Goal: Information Seeking & Learning: Understand process/instructions

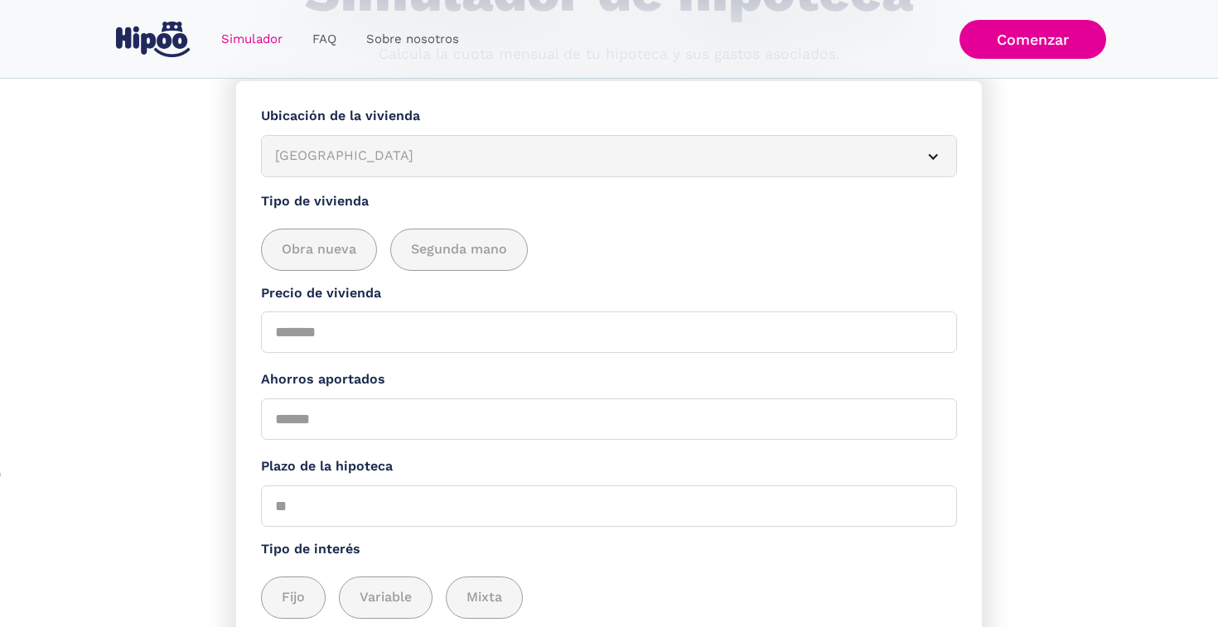
scroll to position [278, 0]
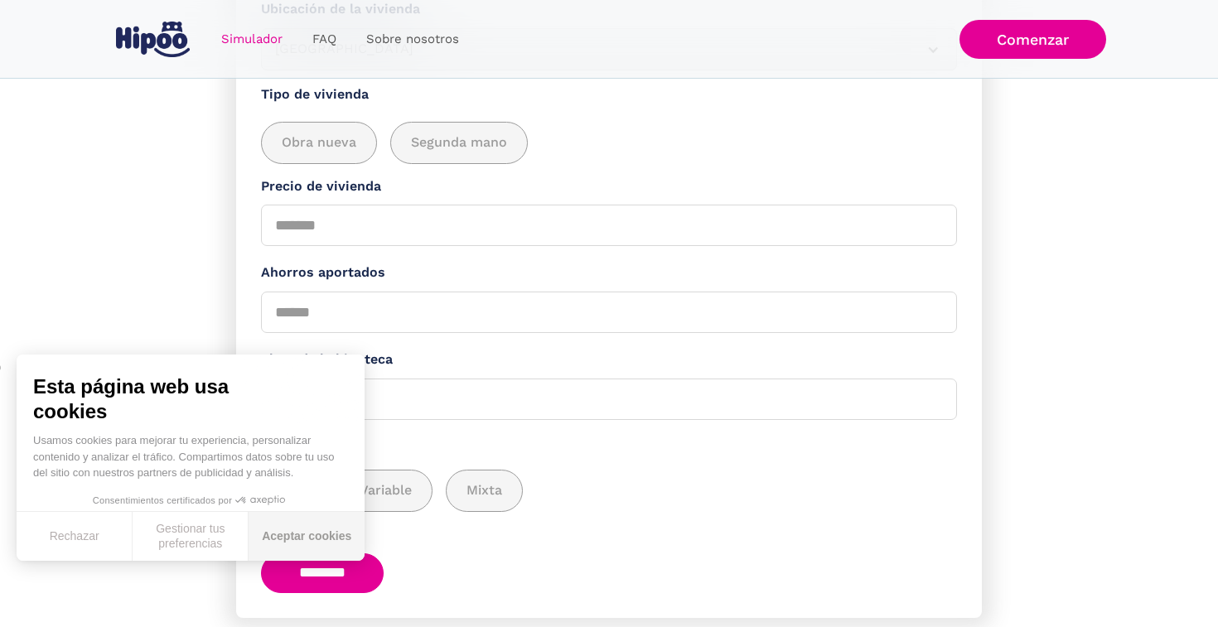
click at [312, 530] on button "Aceptar cookies" at bounding box center [307, 536] width 116 height 49
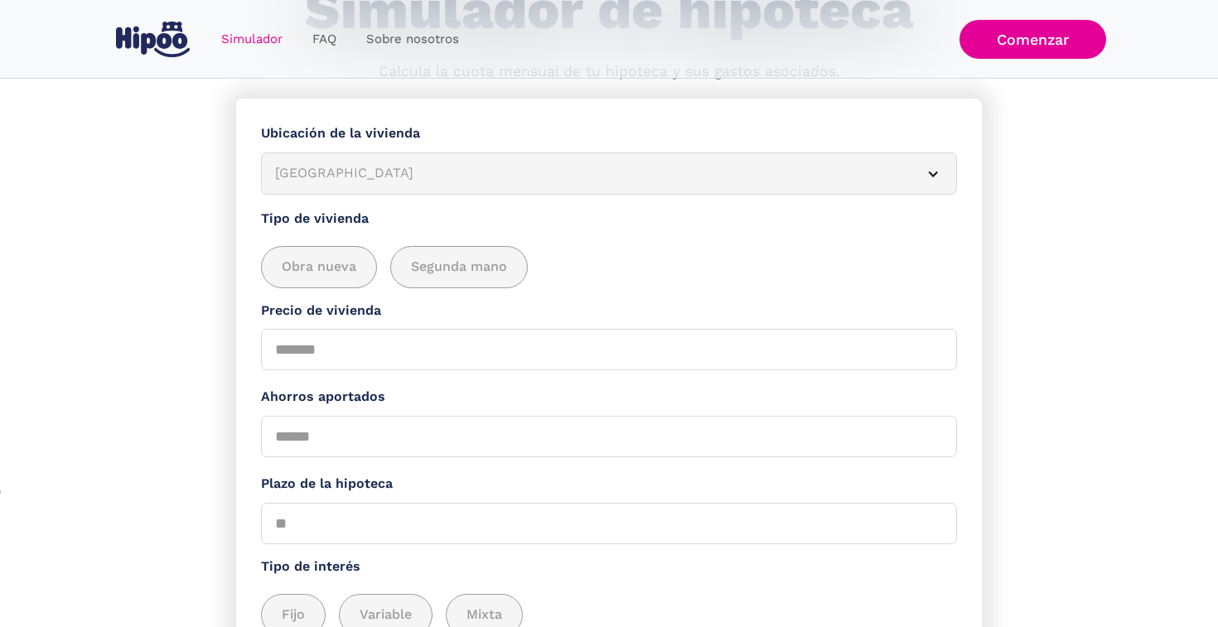
scroll to position [152, 0]
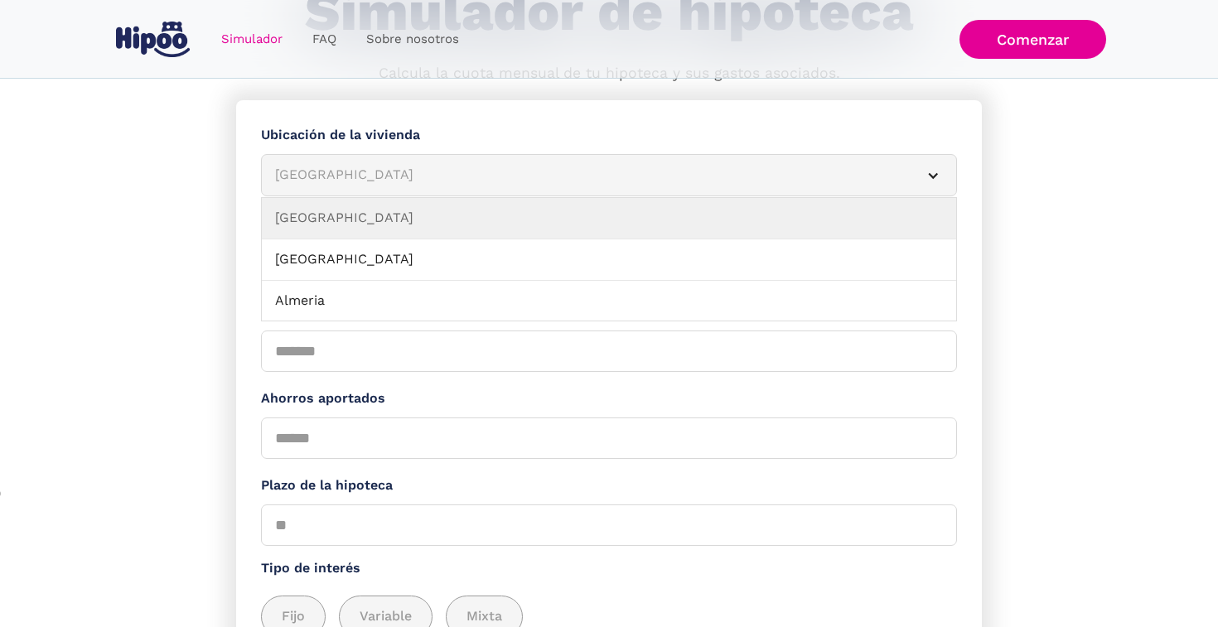
click at [328, 181] on div "[GEOGRAPHIC_DATA]" at bounding box center [589, 175] width 628 height 21
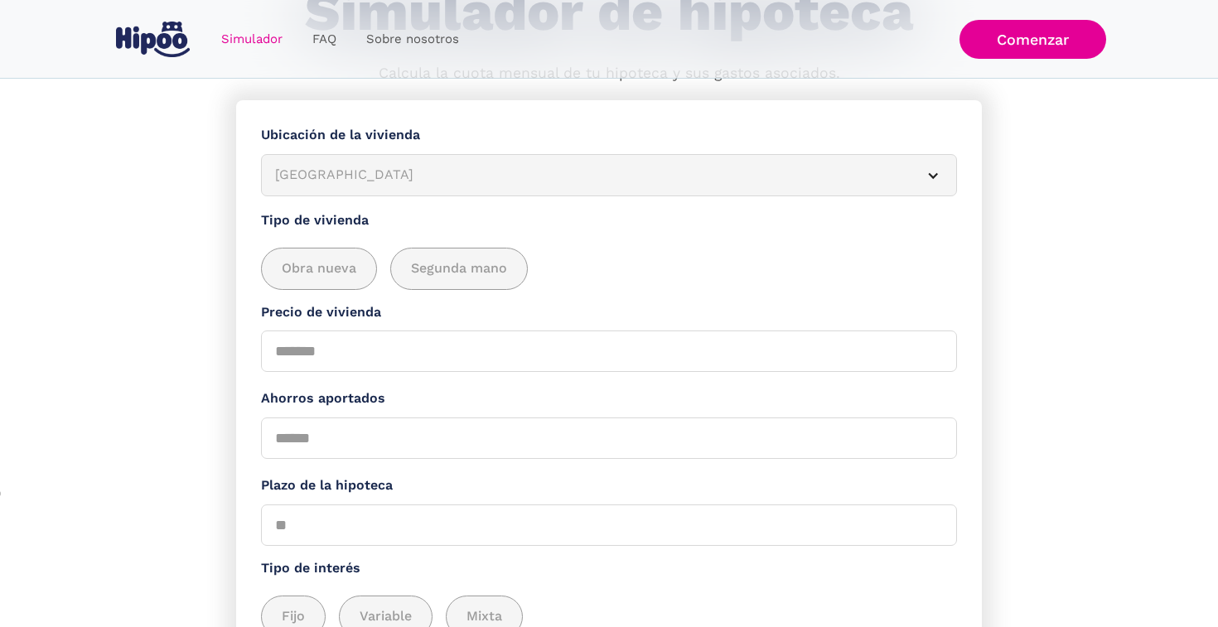
click at [348, 177] on div "[GEOGRAPHIC_DATA]" at bounding box center [589, 175] width 628 height 21
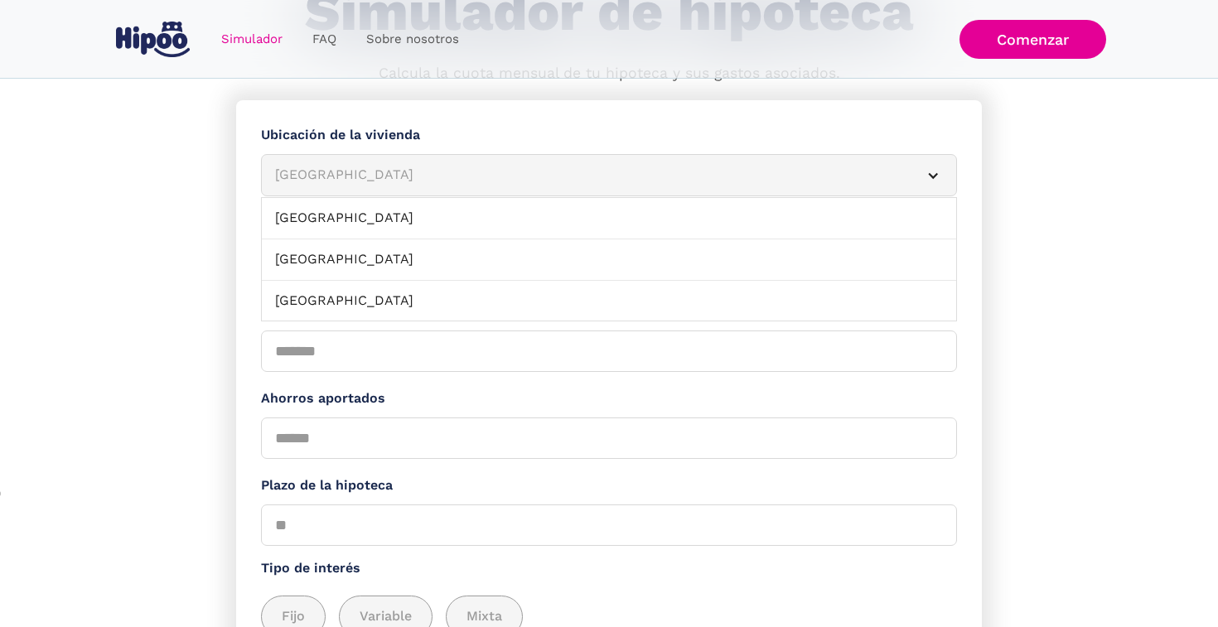
scroll to position [1805, 0]
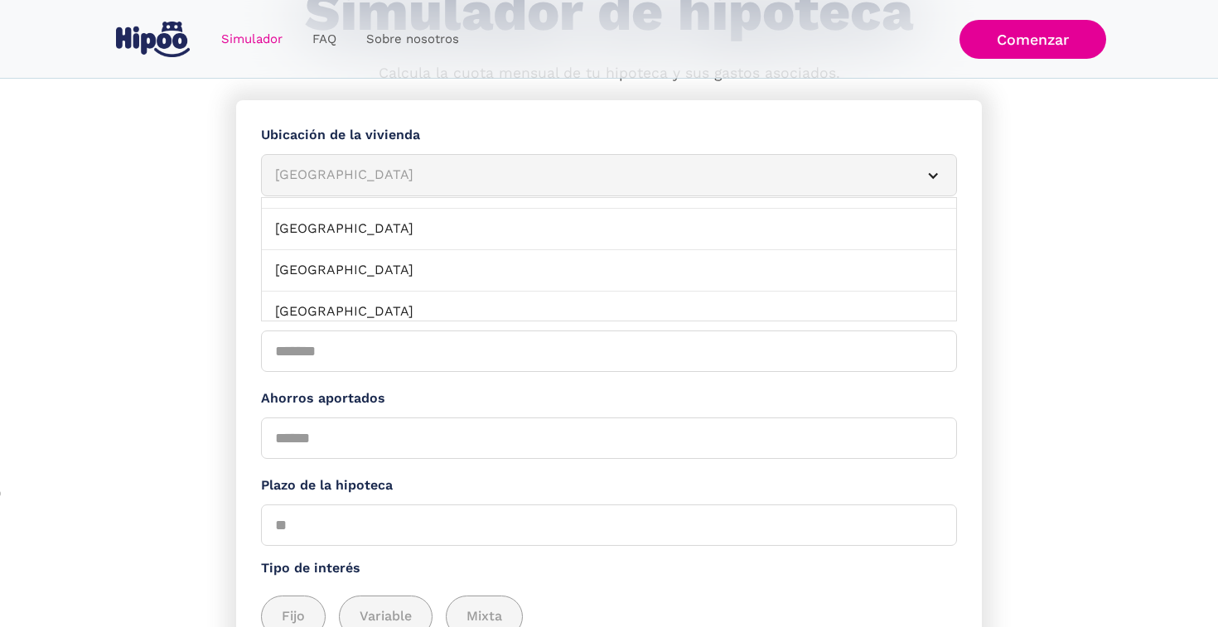
click at [339, 268] on link "[GEOGRAPHIC_DATA]" at bounding box center [609, 270] width 694 height 41
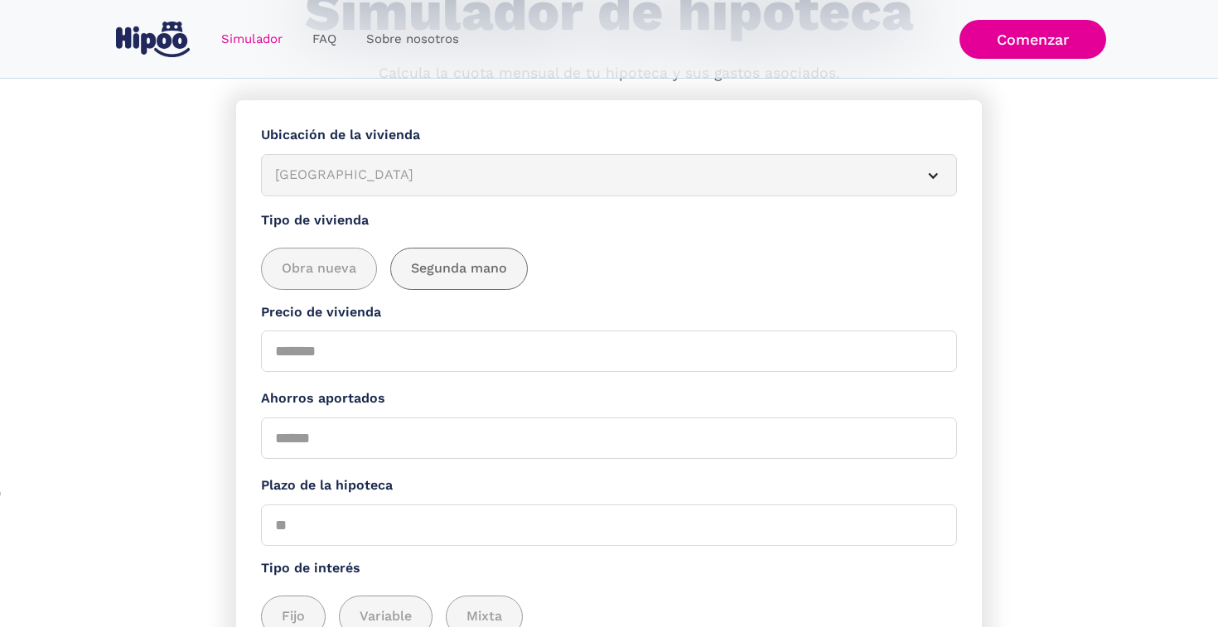
click at [449, 268] on span "Segunda mano" at bounding box center [459, 269] width 96 height 21
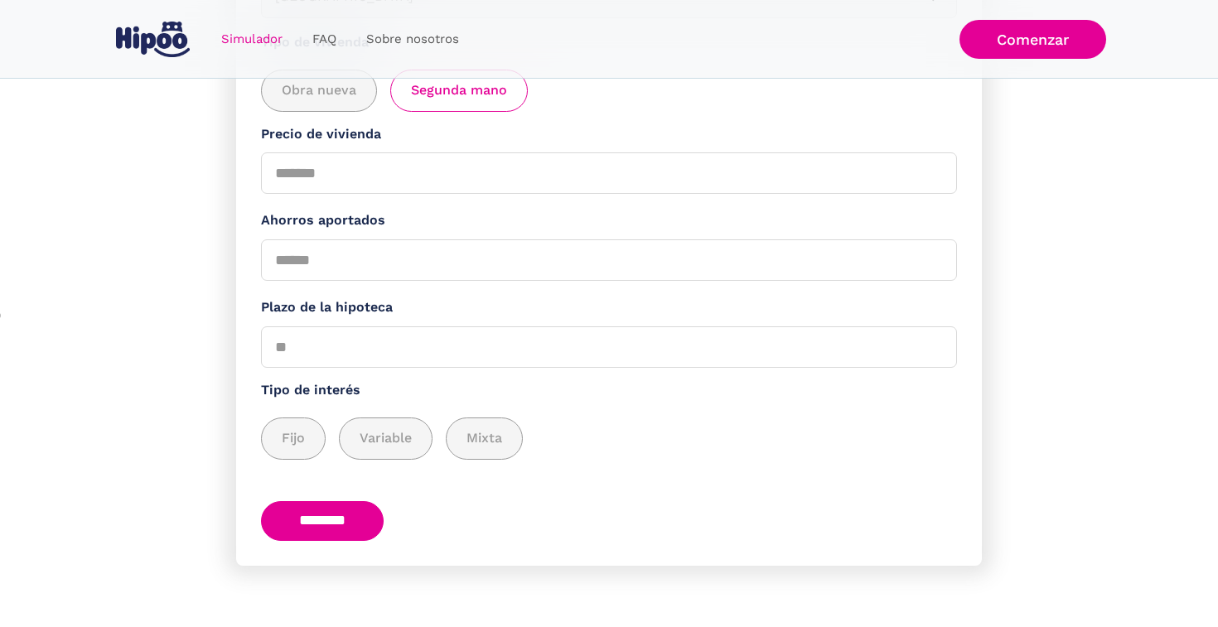
scroll to position [338, 0]
click at [302, 434] on span "Fijo" at bounding box center [293, 438] width 23 height 21
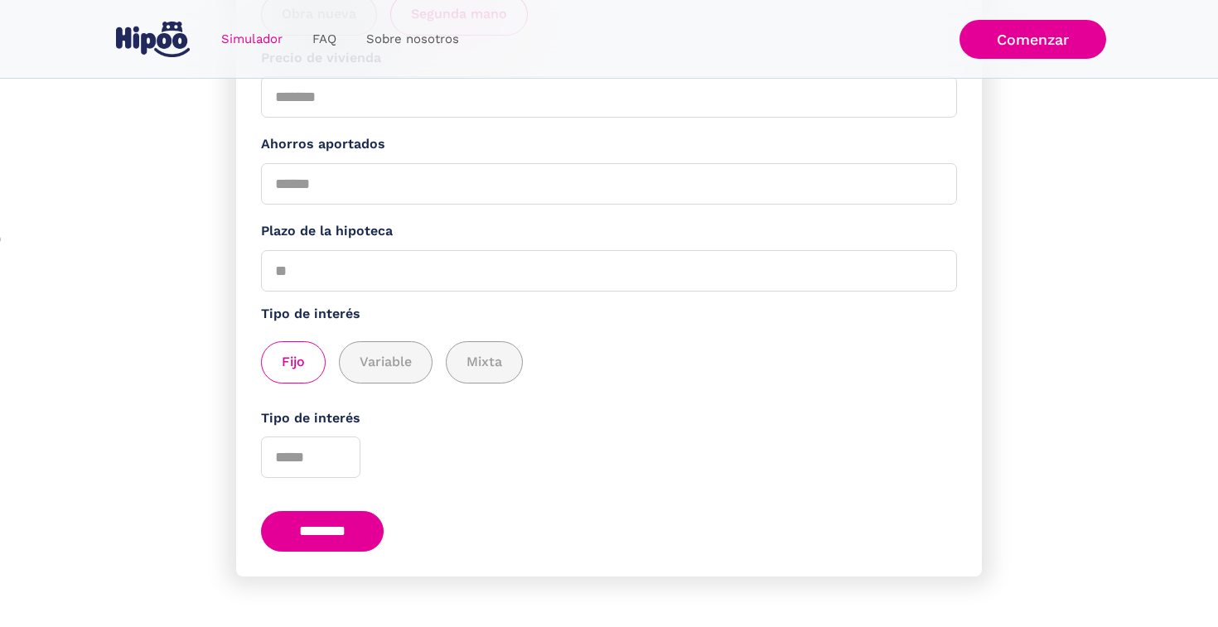
scroll to position [425, 0]
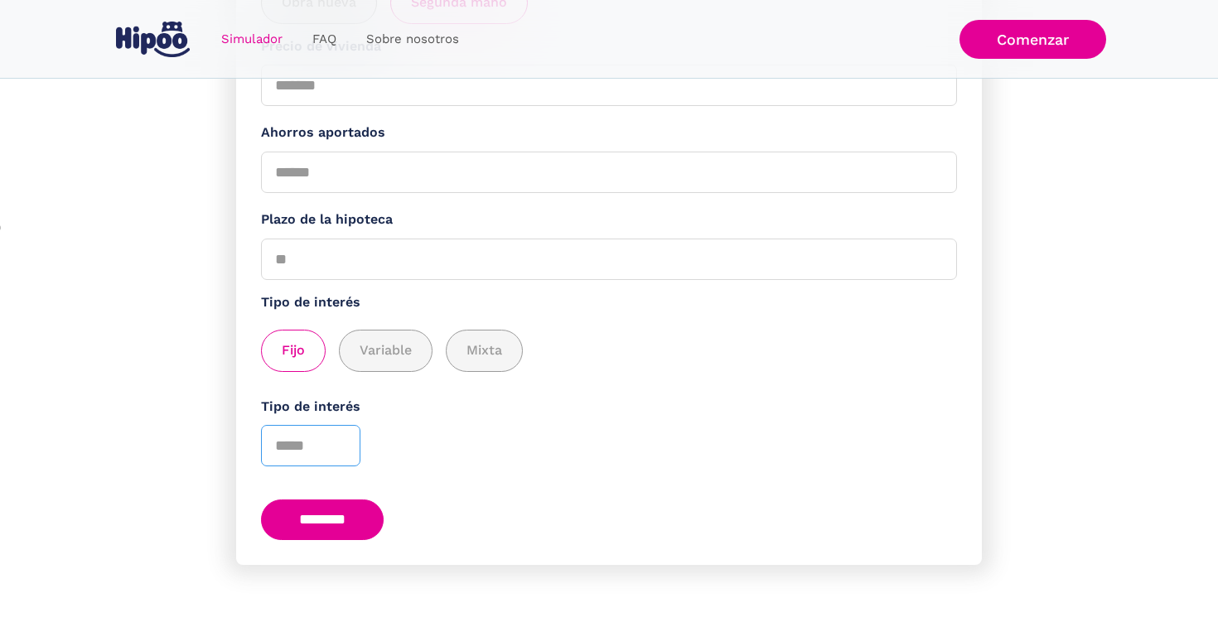
drag, startPoint x: 284, startPoint y: 443, endPoint x: 272, endPoint y: 443, distance: 12.4
click at [272, 443] on input "Tipo de interés" at bounding box center [310, 445] width 99 height 41
type input "****"
click at [349, 502] on input "********" at bounding box center [322, 520] width 123 height 41
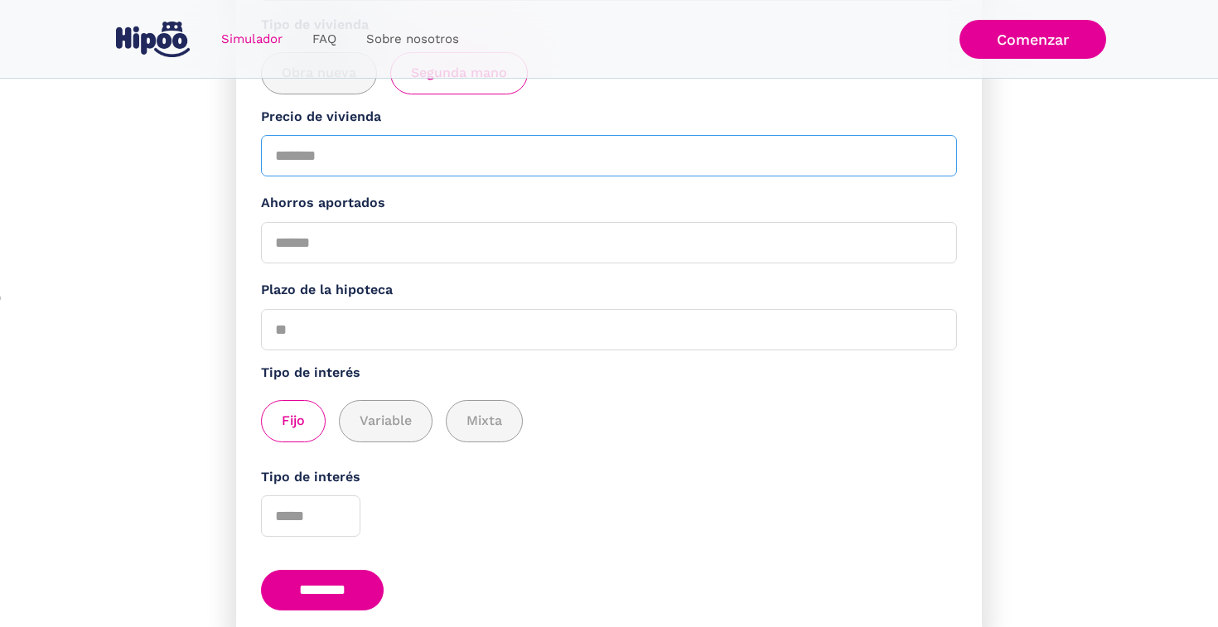
scroll to position [344, 0]
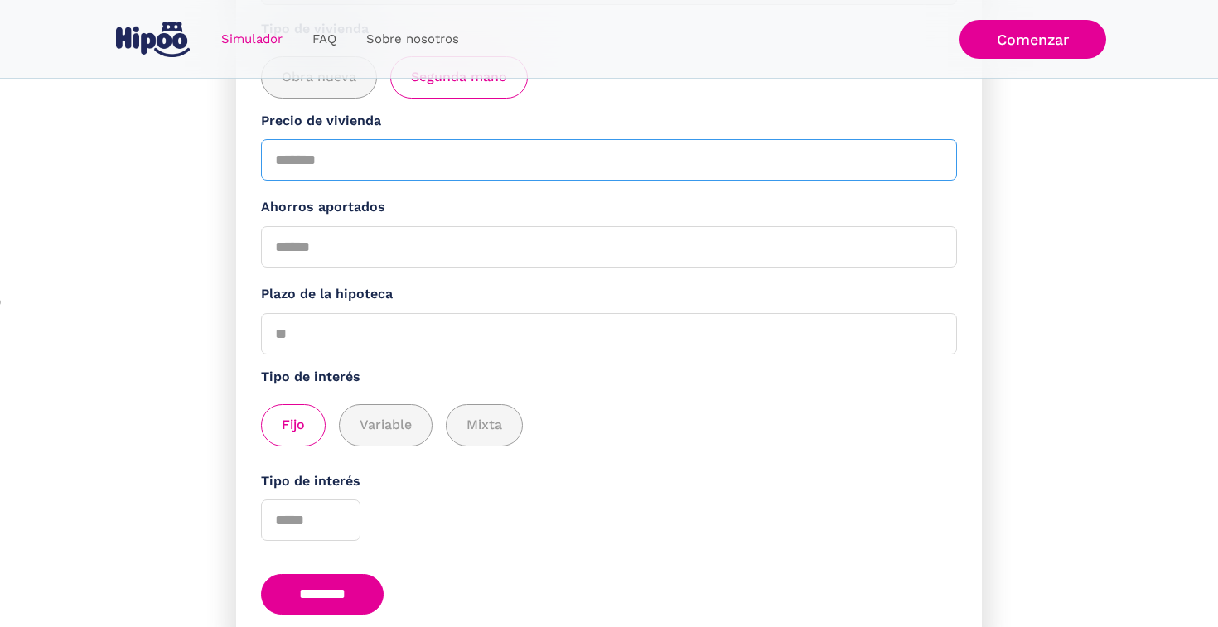
type input "******"
click at [283, 254] on input "Ahorros aportados" at bounding box center [609, 246] width 696 height 41
type input "*****"
click at [565, 433] on div "Fijo Variable Mixta" at bounding box center [609, 425] width 696 height 42
click at [357, 584] on input "********" at bounding box center [322, 594] width 123 height 41
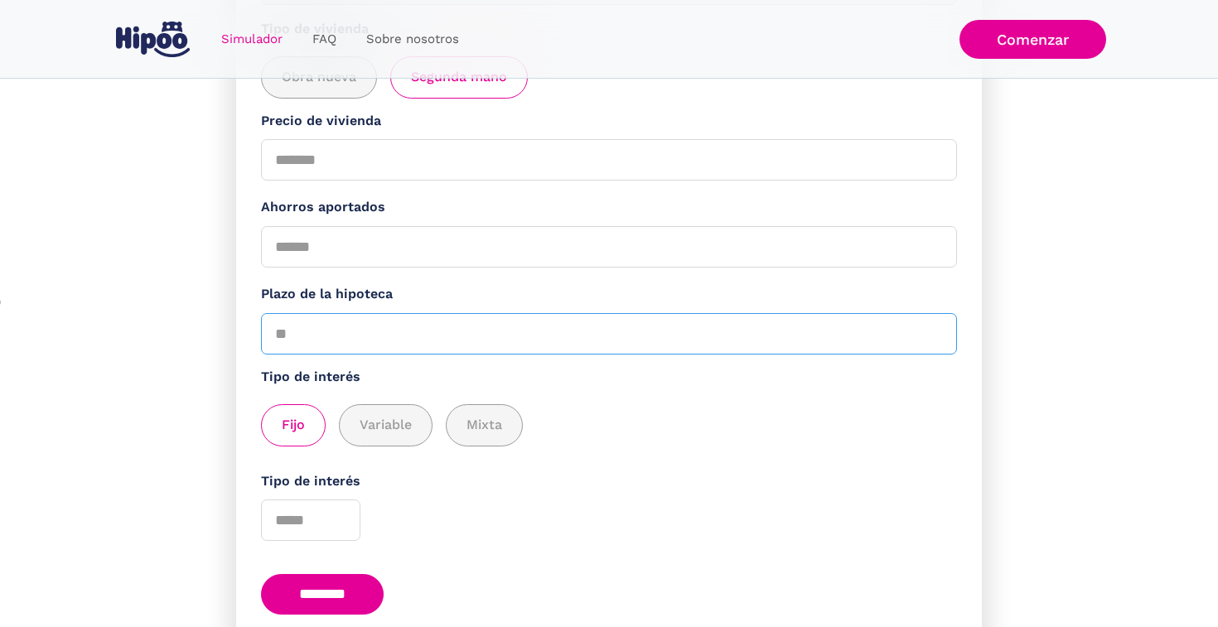
type input "*"
type input "**"
click at [304, 446] on div "add_description_here" at bounding box center [293, 425] width 63 height 41
click at [352, 587] on input "********" at bounding box center [322, 594] width 123 height 41
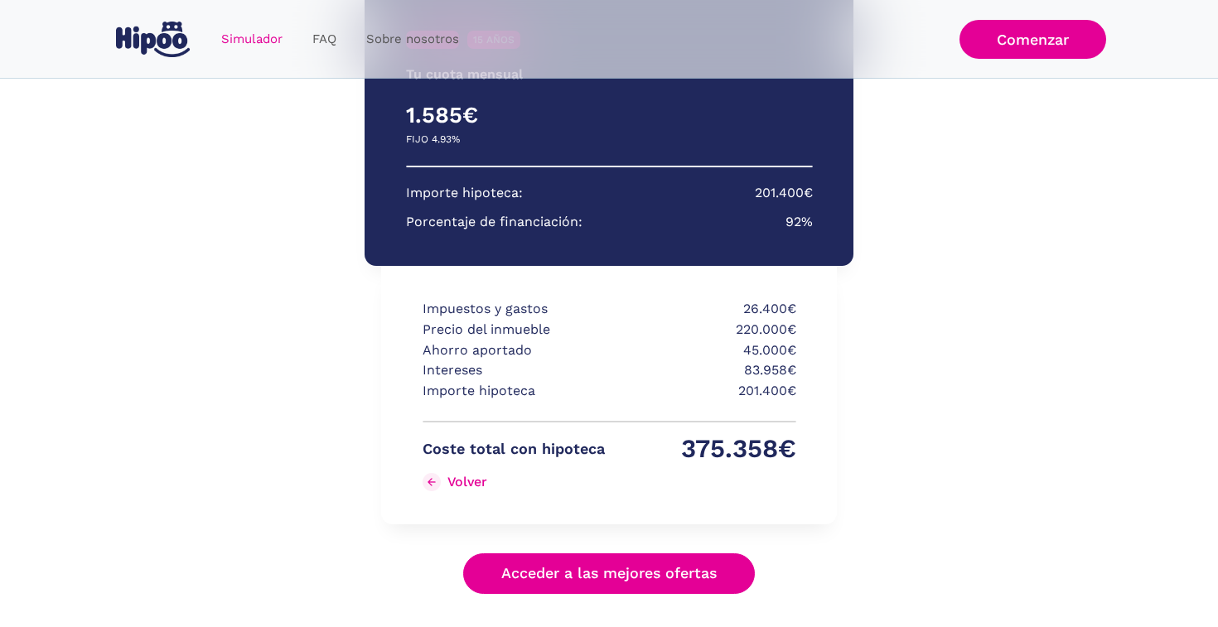
scroll to position [351, 0]
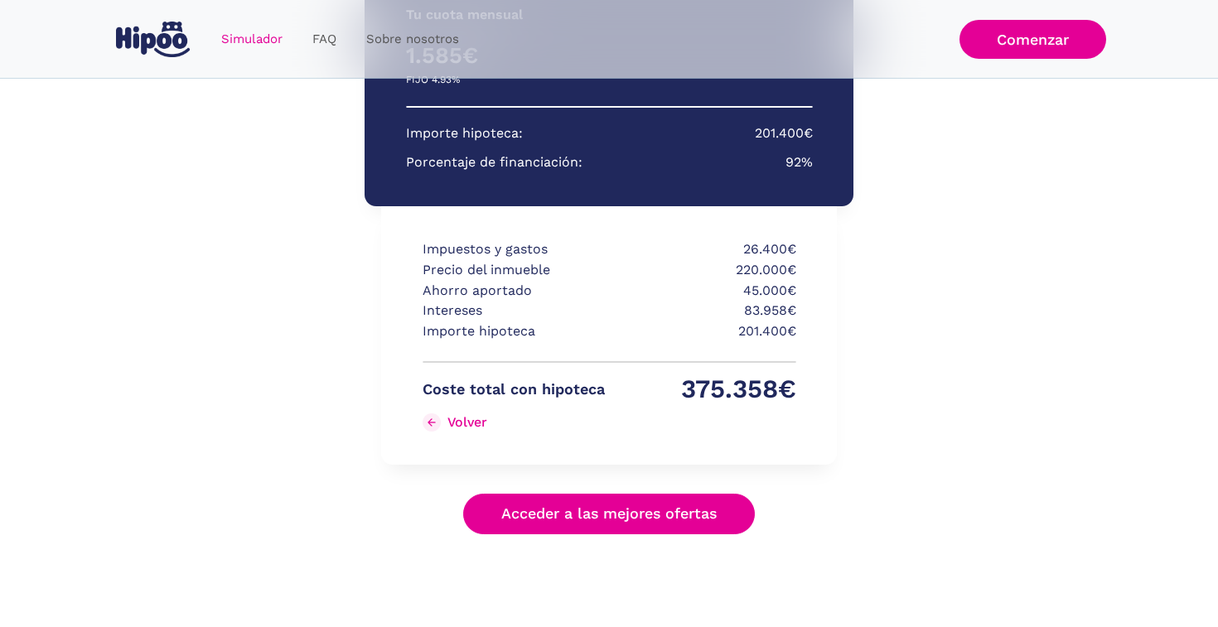
click at [625, 507] on link "Acceder a las mejores ofertas" at bounding box center [609, 514] width 292 height 41
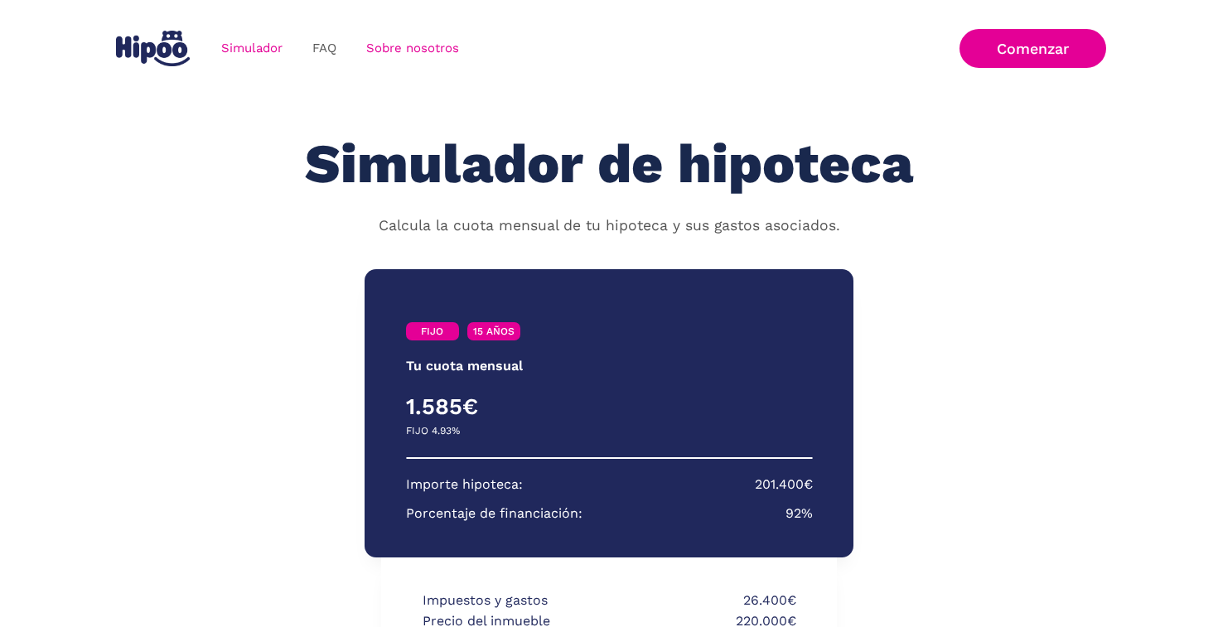
click at [399, 47] on link "Sobre nosotros" at bounding box center [412, 48] width 123 height 32
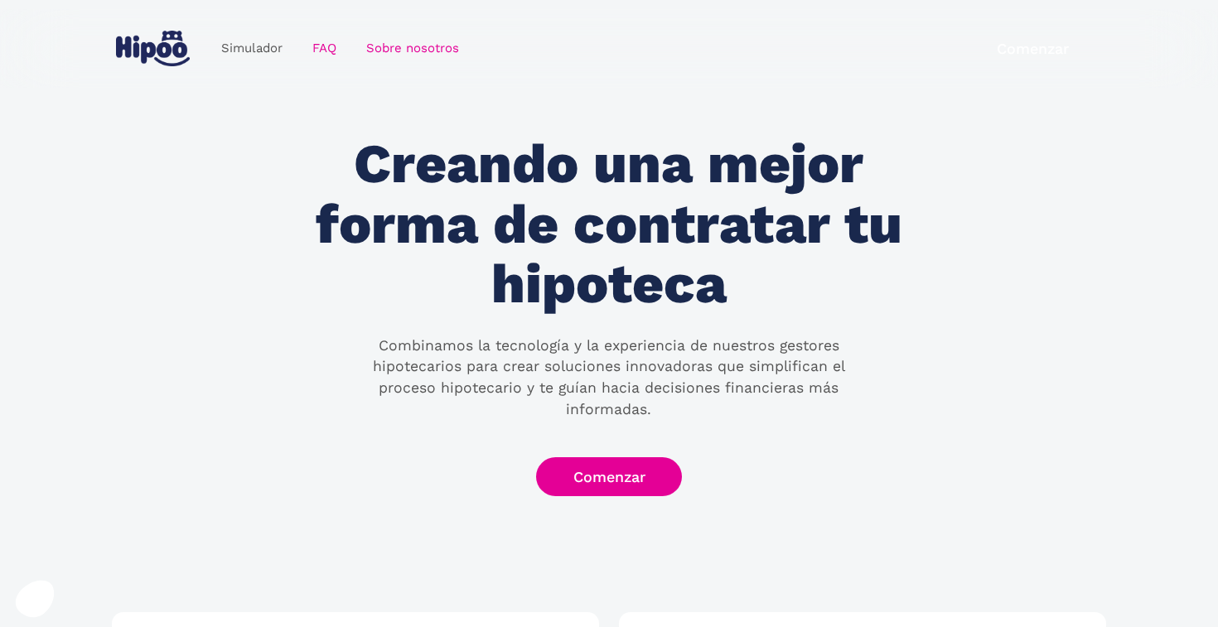
click at [323, 45] on link "FAQ" at bounding box center [324, 48] width 54 height 32
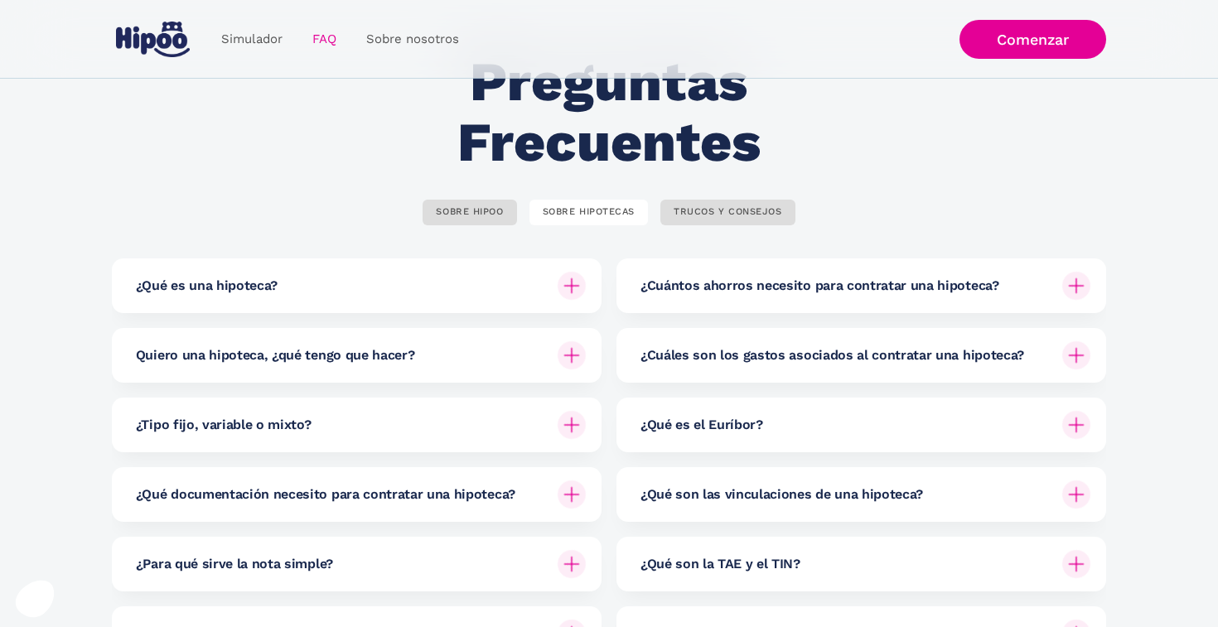
scroll to position [131, 0]
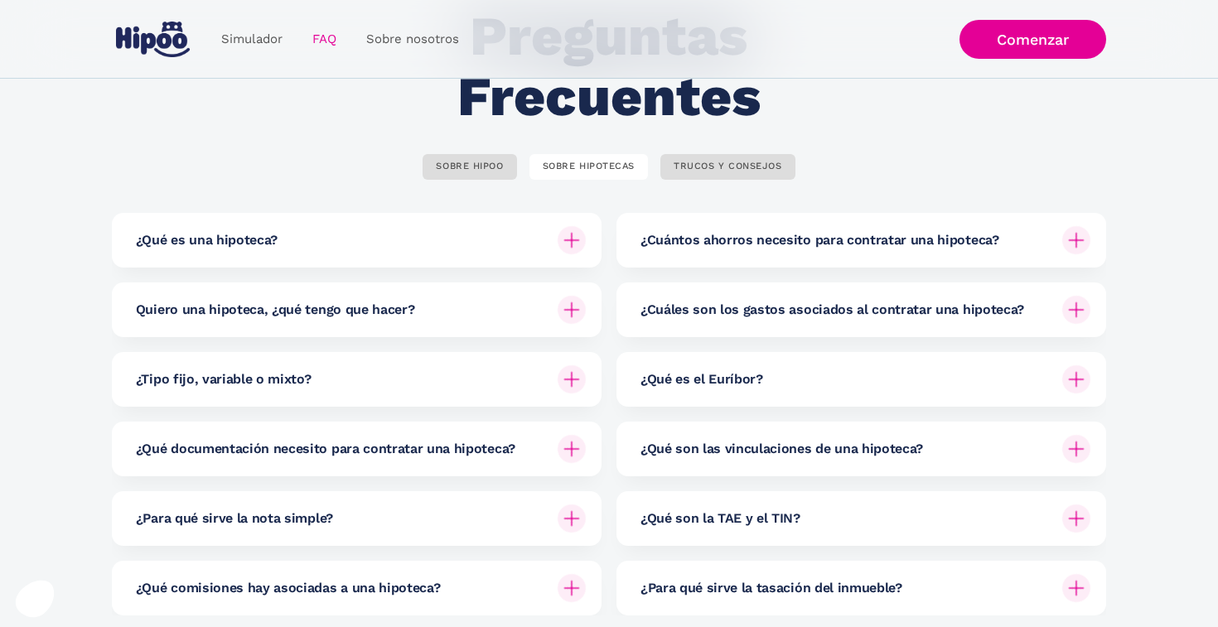
click at [1085, 234] on img at bounding box center [1076, 240] width 28 height 28
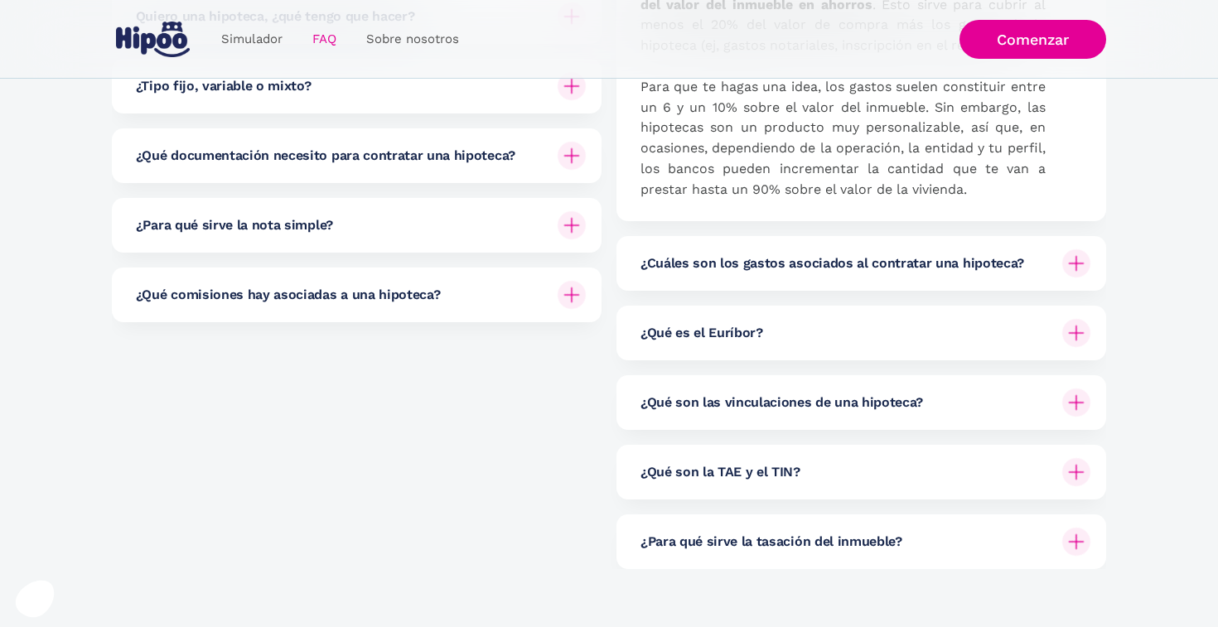
scroll to position [426, 0]
click at [799, 459] on div "¿Qué son la TAE y el TIN?" at bounding box center [865, 470] width 450 height 55
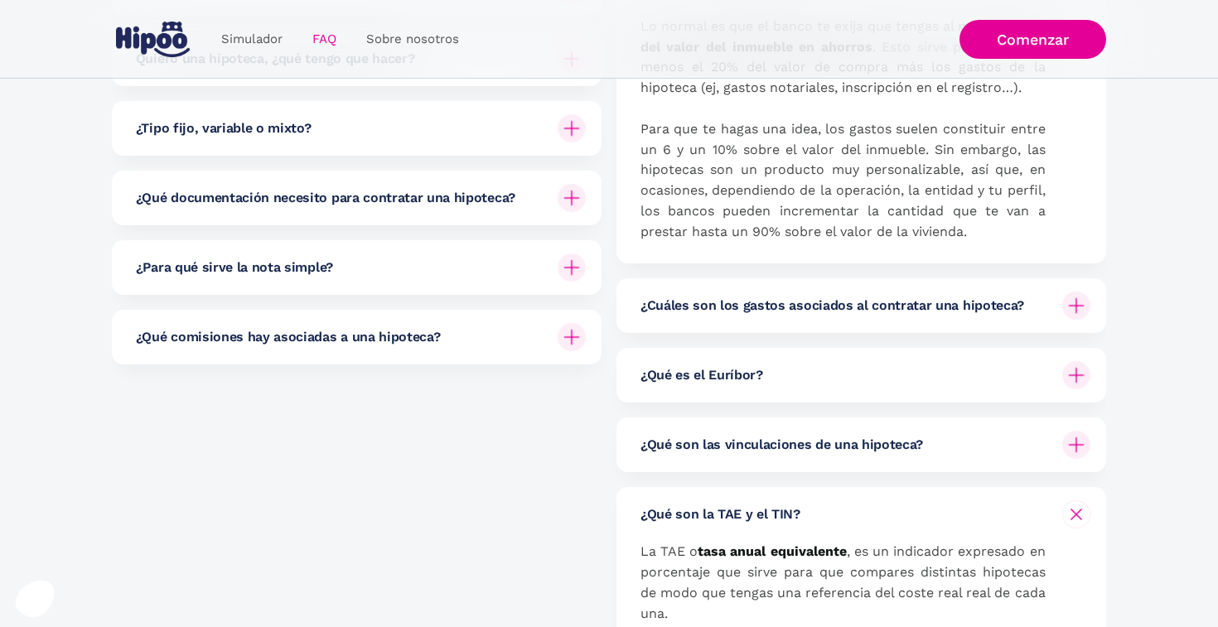
scroll to position [375, 0]
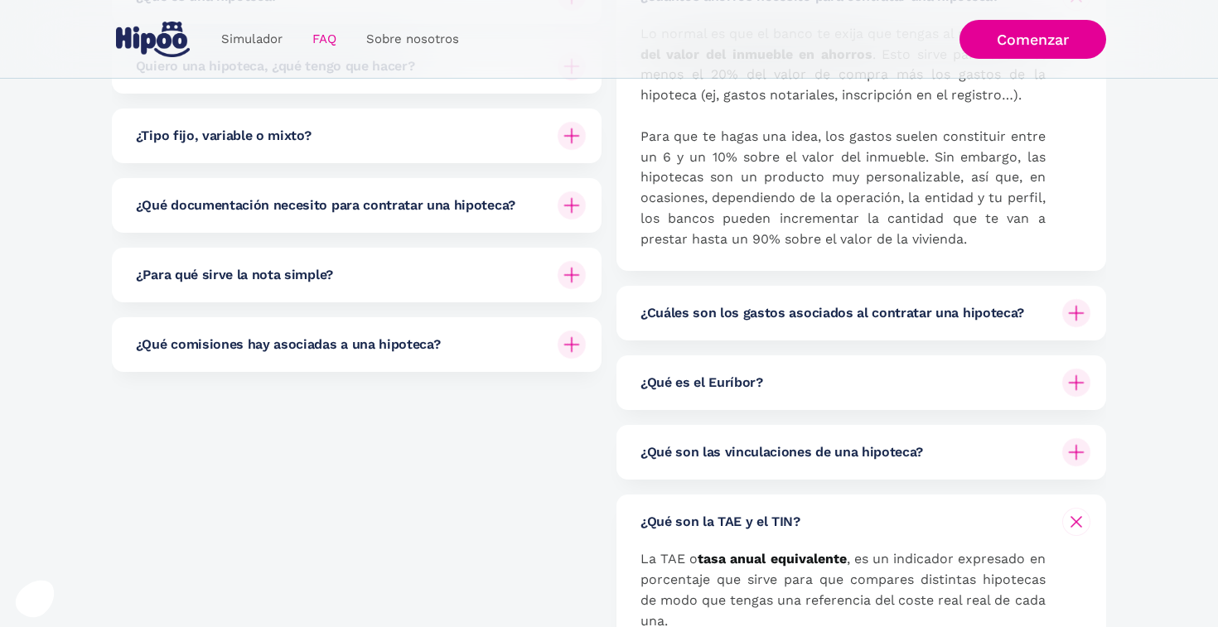
click at [312, 346] on h6 "¿Qué comisiones hay asociadas a una hipoteca?" at bounding box center [288, 345] width 305 height 18
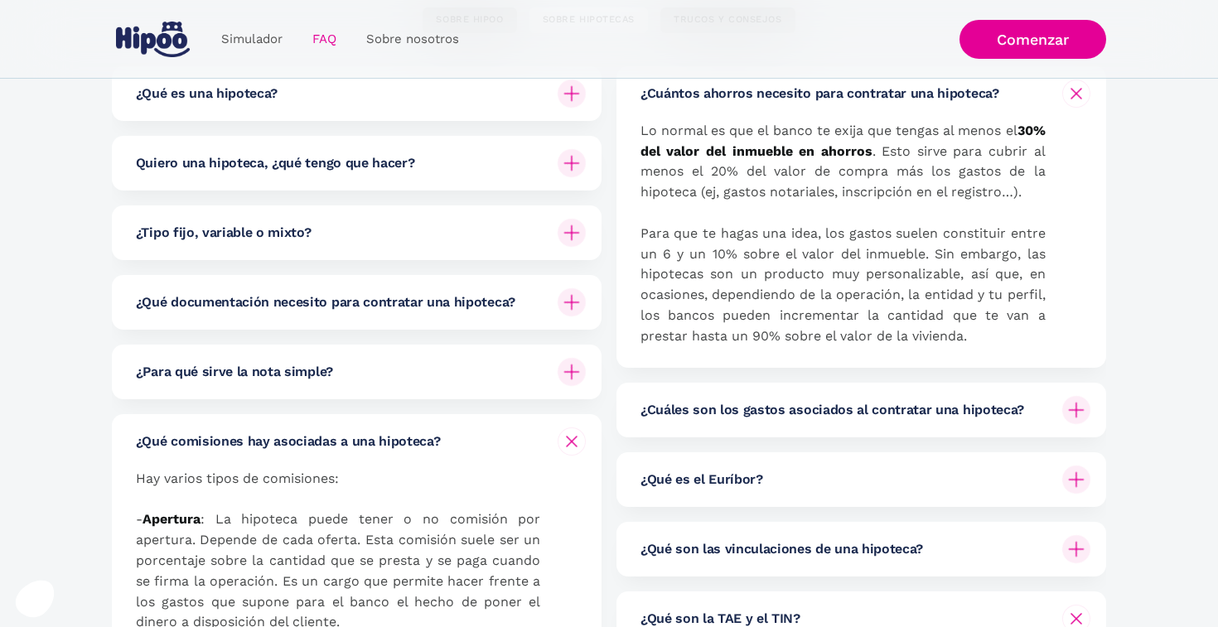
scroll to position [270, 0]
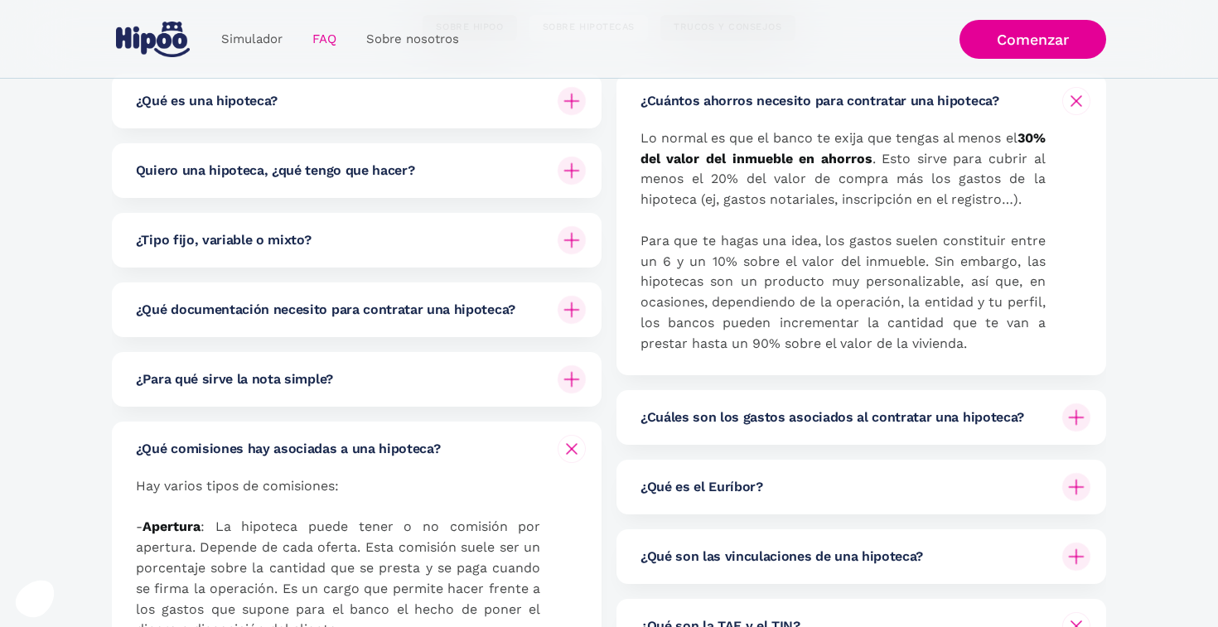
click at [224, 323] on div "¿Qué documentación necesito para contratar una hipoteca?" at bounding box center [361, 310] width 450 height 55
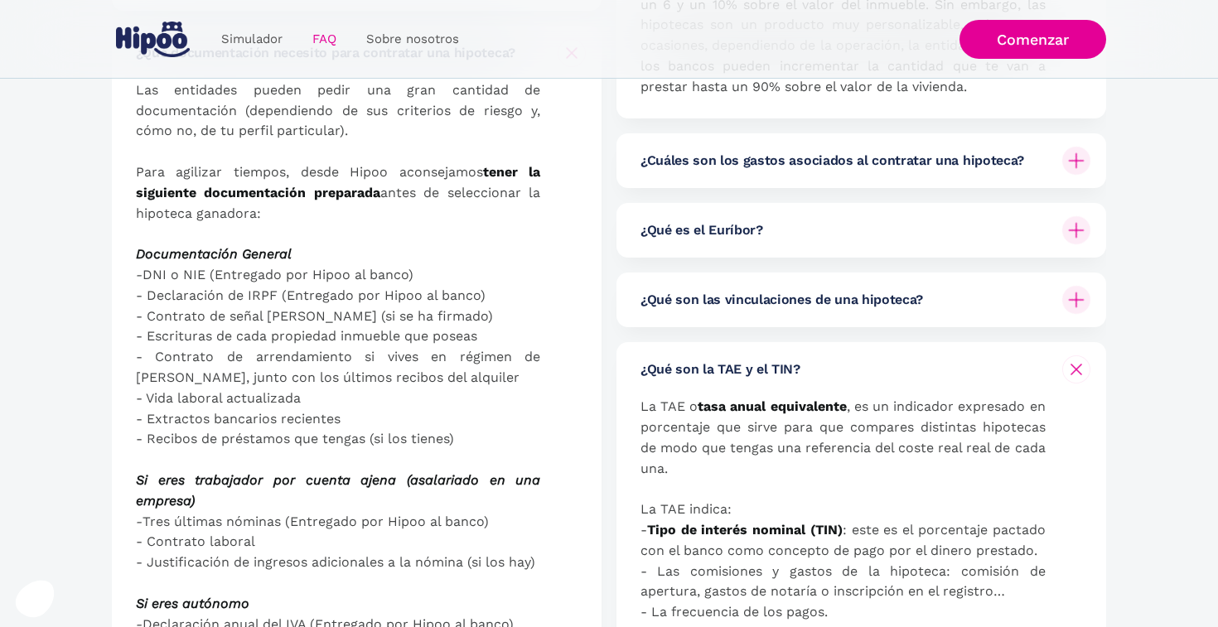
scroll to position [0, 0]
